Goal: Task Accomplishment & Management: Use online tool/utility

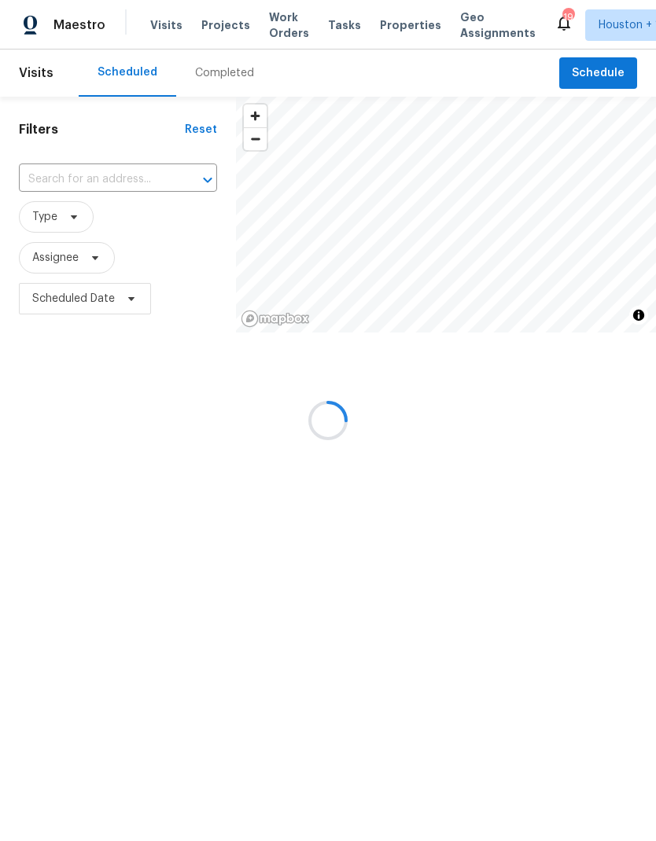
click at [31, 254] on div at bounding box center [328, 420] width 656 height 841
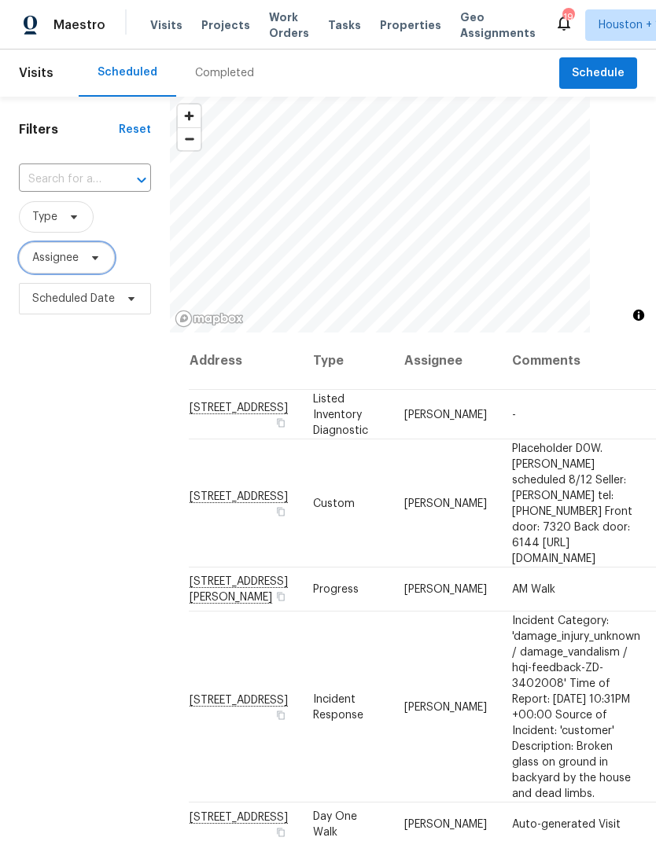
click at [37, 258] on span "Assignee" at bounding box center [55, 258] width 46 height 16
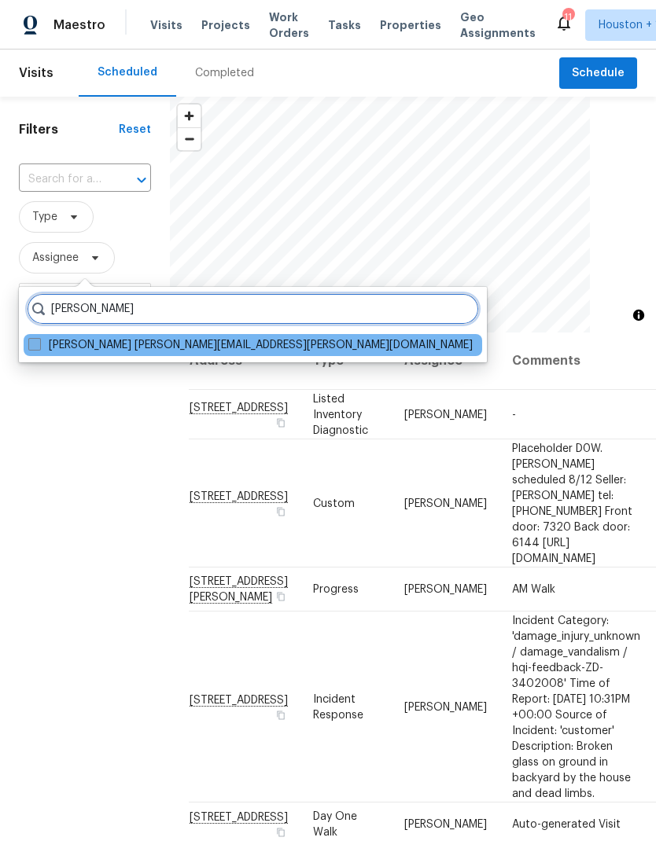
type input "[PERSON_NAME]"
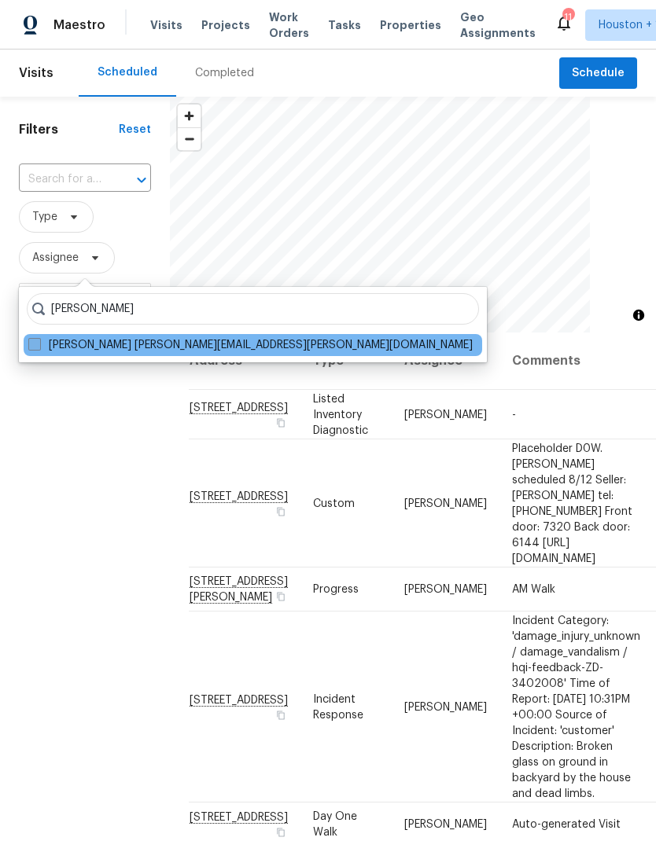
click at [41, 344] on label "[PERSON_NAME] [PERSON_NAME][EMAIL_ADDRESS][PERSON_NAME][DOMAIN_NAME]" at bounding box center [250, 345] width 444 height 16
click at [39, 344] on input "[PERSON_NAME] [PERSON_NAME][EMAIL_ADDRESS][PERSON_NAME][DOMAIN_NAME]" at bounding box center [33, 342] width 10 height 10
checkbox input "true"
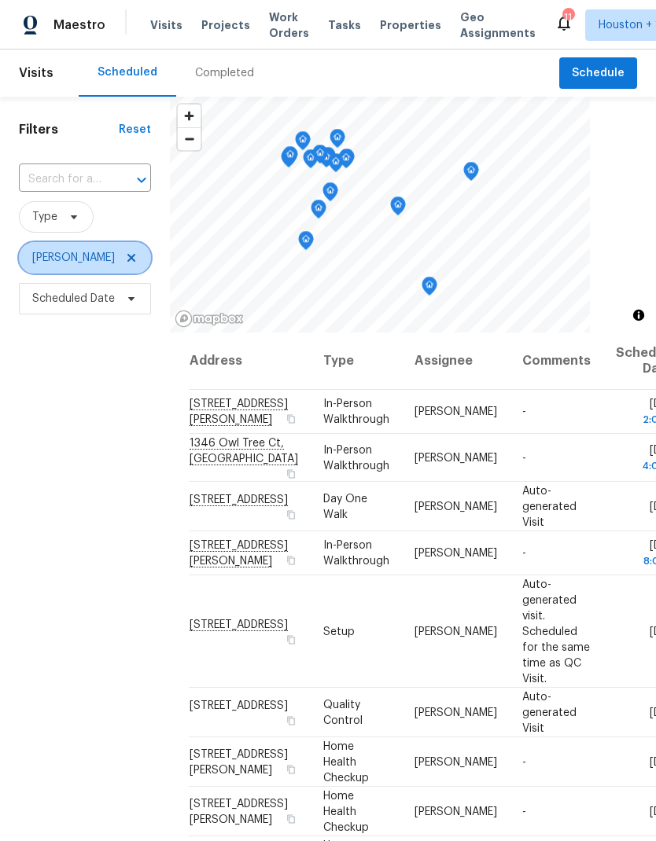
click at [125, 263] on icon at bounding box center [131, 258] width 13 height 13
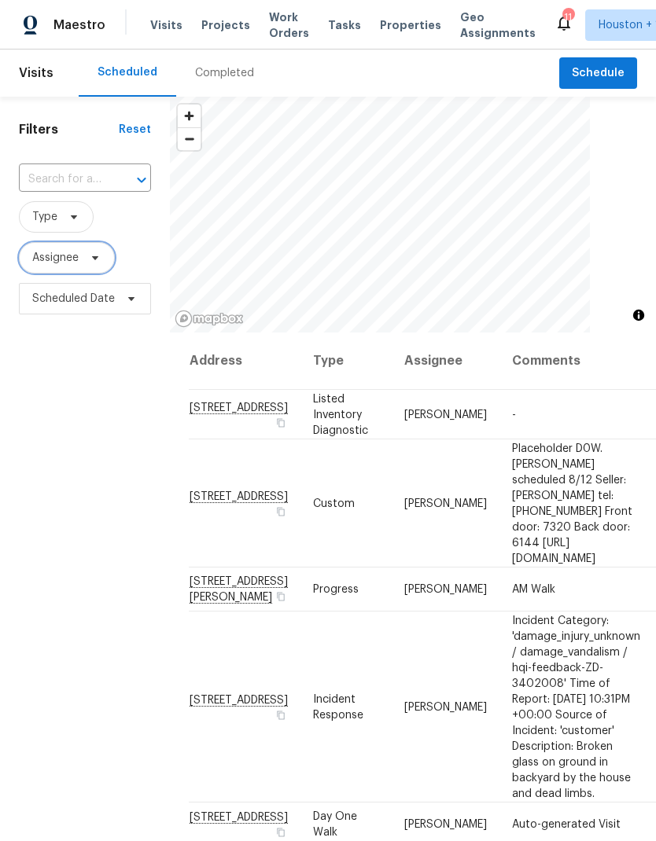
click at [88, 264] on span at bounding box center [92, 258] width 17 height 13
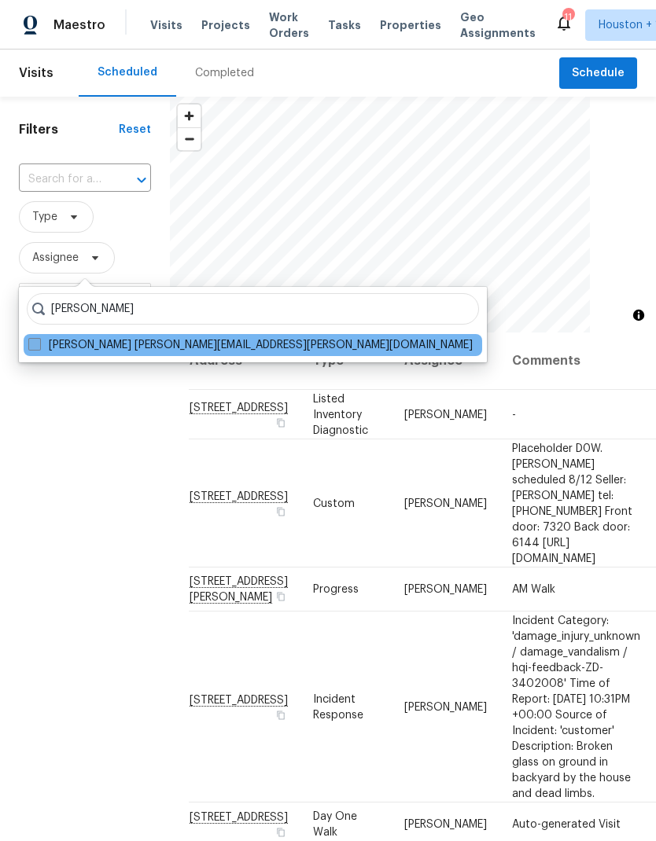
type input "[PERSON_NAME]"
click at [40, 338] on span at bounding box center [34, 344] width 13 height 13
click at [39, 338] on input "[PERSON_NAME] [PERSON_NAME][EMAIL_ADDRESS][PERSON_NAME][DOMAIN_NAME]" at bounding box center [33, 342] width 10 height 10
checkbox input "true"
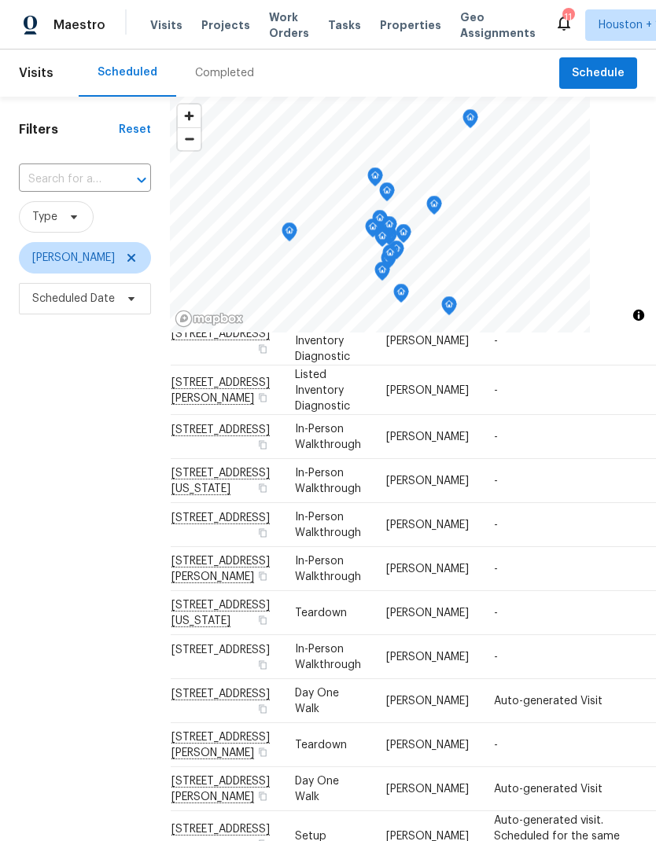
scroll to position [840, 18]
click at [123, 255] on span "[PERSON_NAME]" at bounding box center [85, 257] width 132 height 31
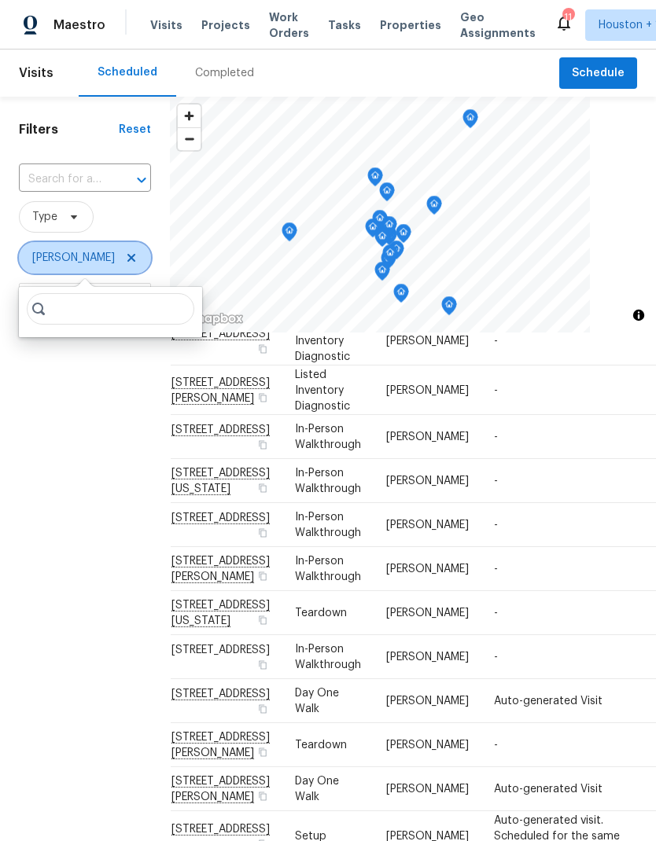
click at [125, 259] on icon at bounding box center [131, 258] width 13 height 13
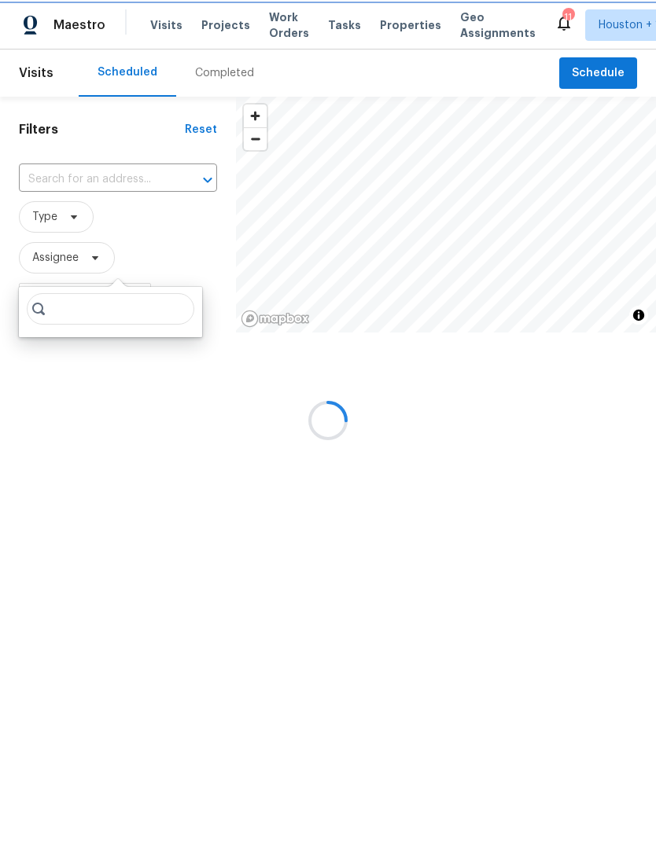
scroll to position [806, 18]
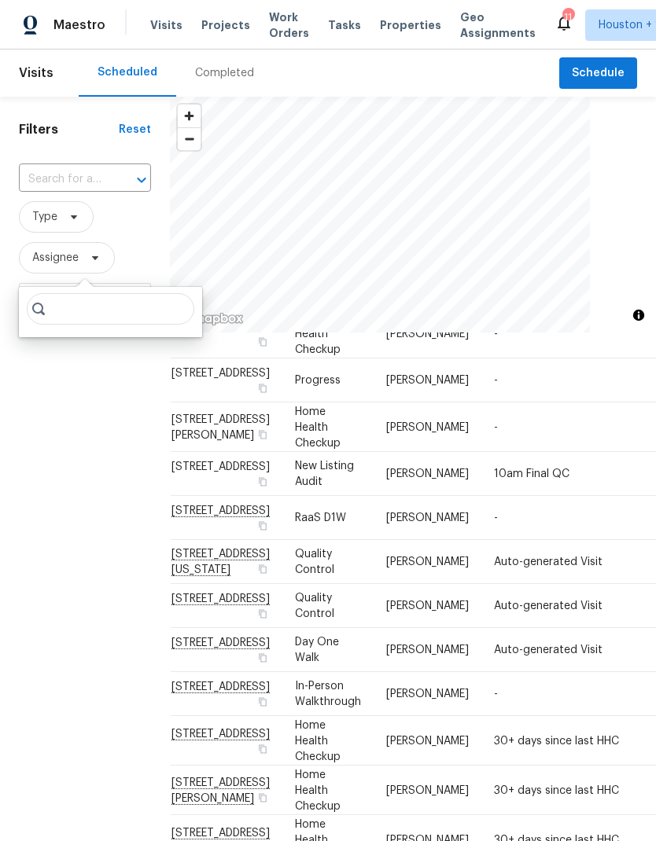
click at [108, 448] on div "Filters Reset ​ Type Assignee Scheduled Date" at bounding box center [85, 551] width 170 height 909
